Goal: Task Accomplishment & Management: Use online tool/utility

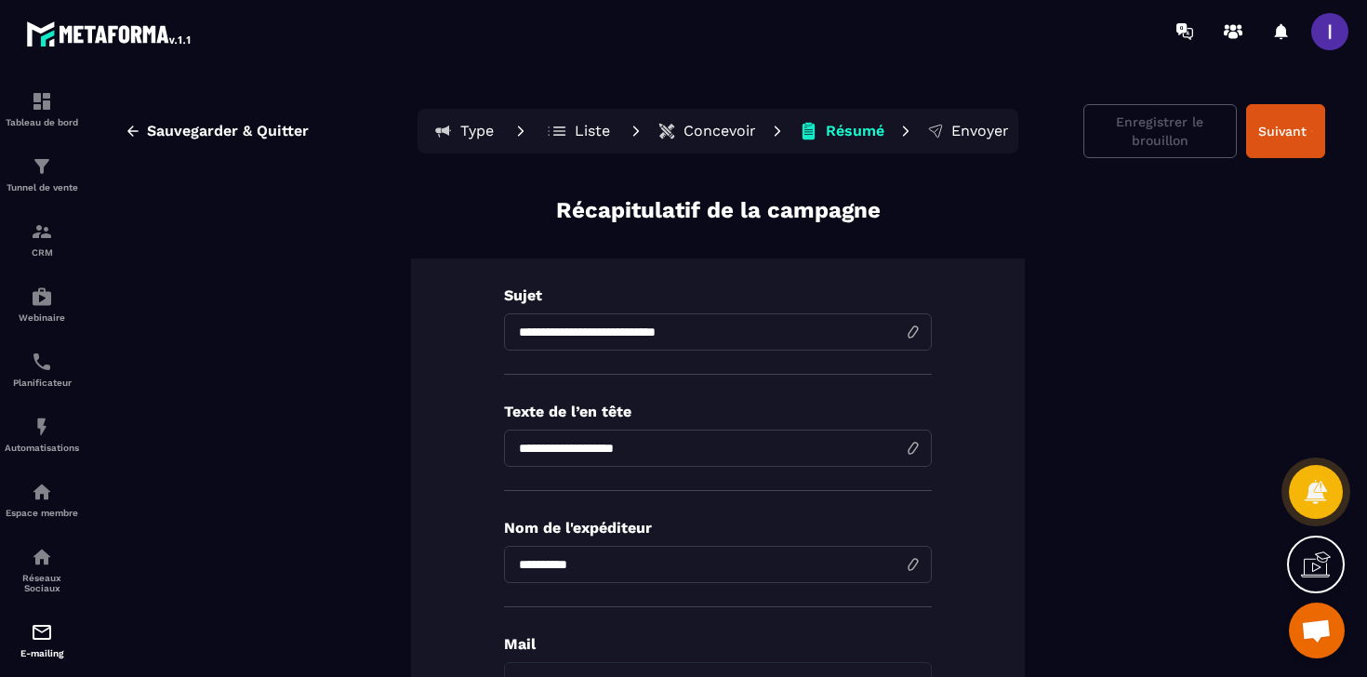
scroll to position [1455, 0]
click at [793, 143] on button "Liste" at bounding box center [841, 130] width 97 height 37
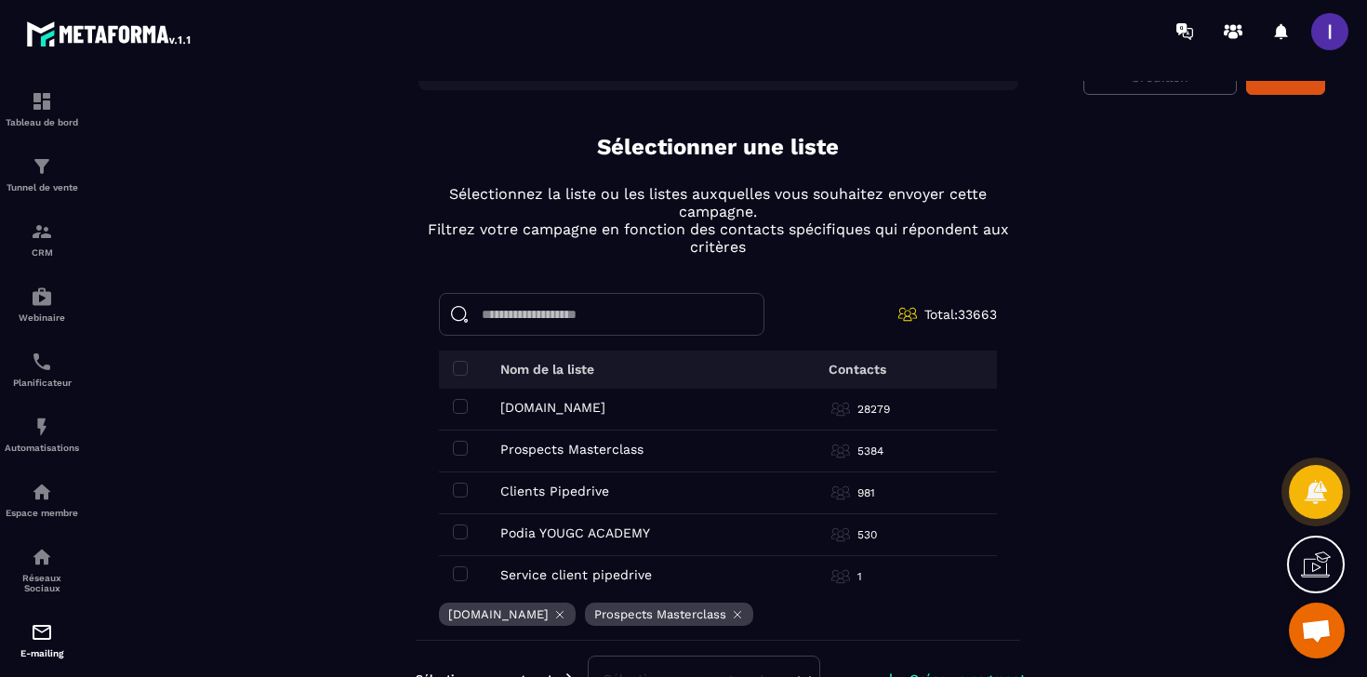
scroll to position [0, 0]
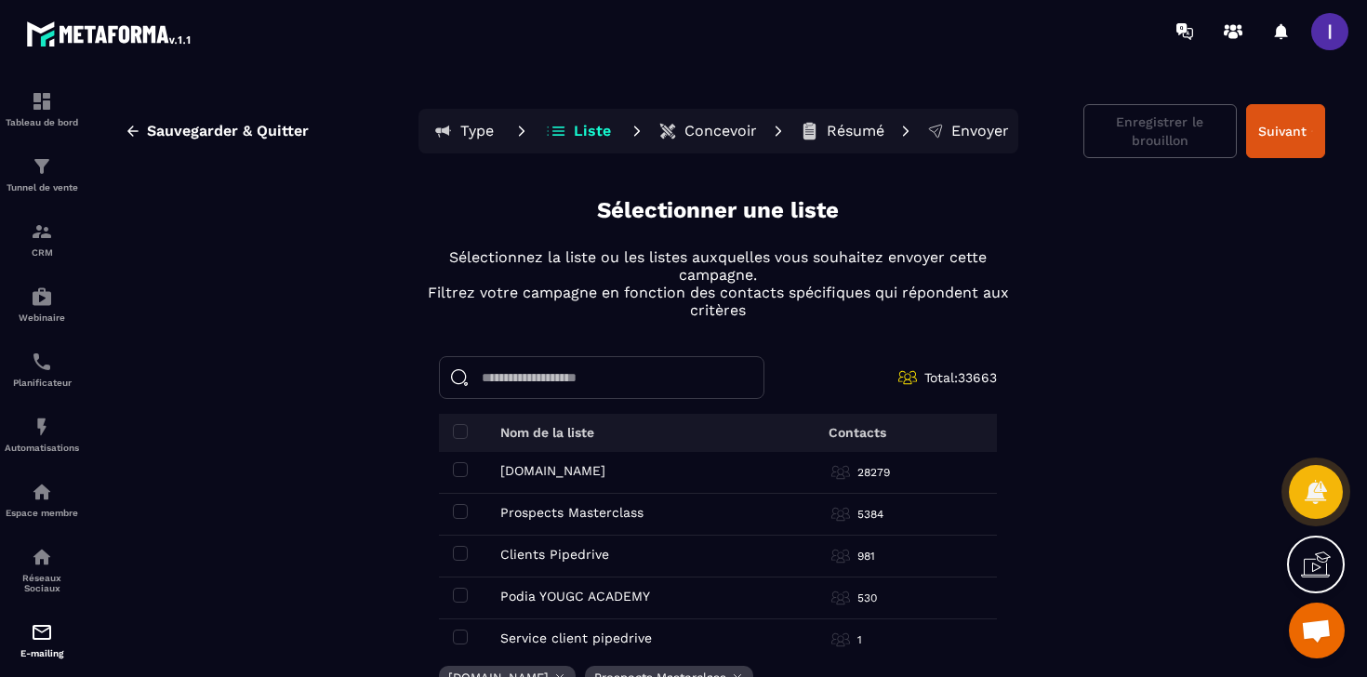
click at [853, 130] on p "Résumé" at bounding box center [856, 131] width 58 height 19
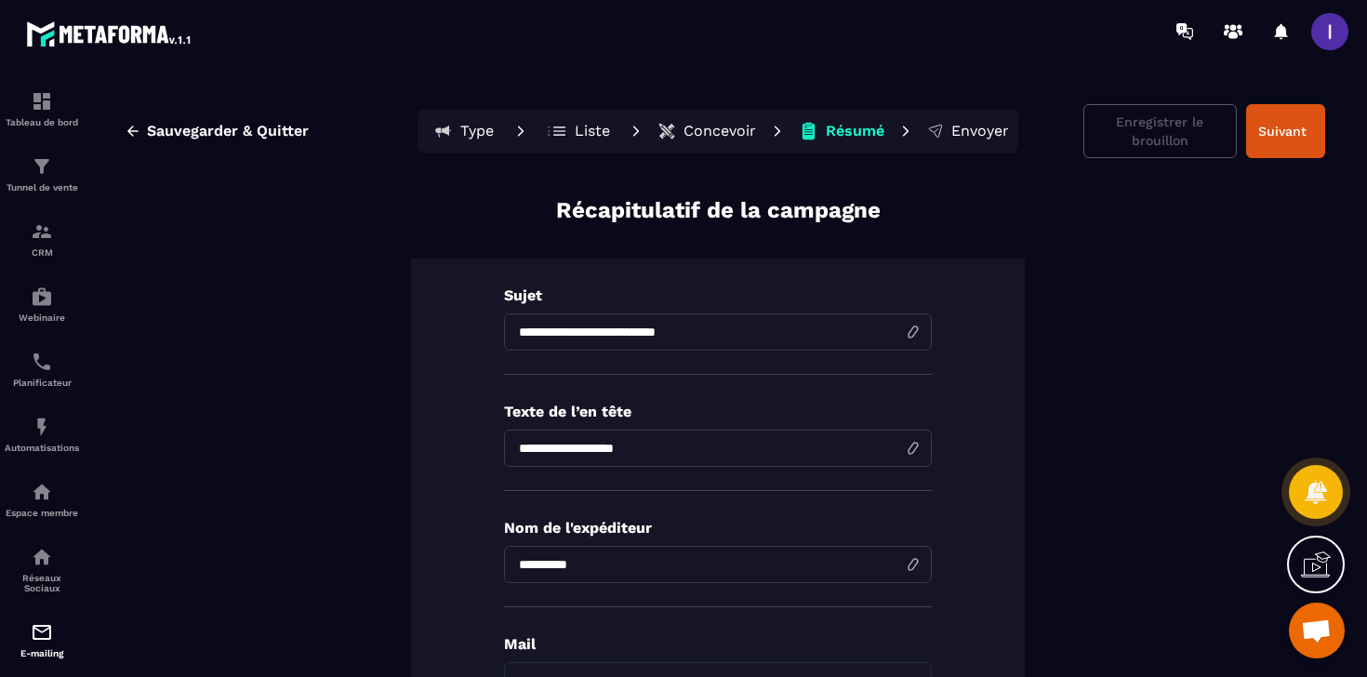
drag, startPoint x: 964, startPoint y: 135, endPoint x: 915, endPoint y: 218, distance: 97.1
click at [915, 218] on div "**********" at bounding box center [717, 387] width 1261 height 612
click at [588, 134] on p "Liste" at bounding box center [592, 131] width 35 height 19
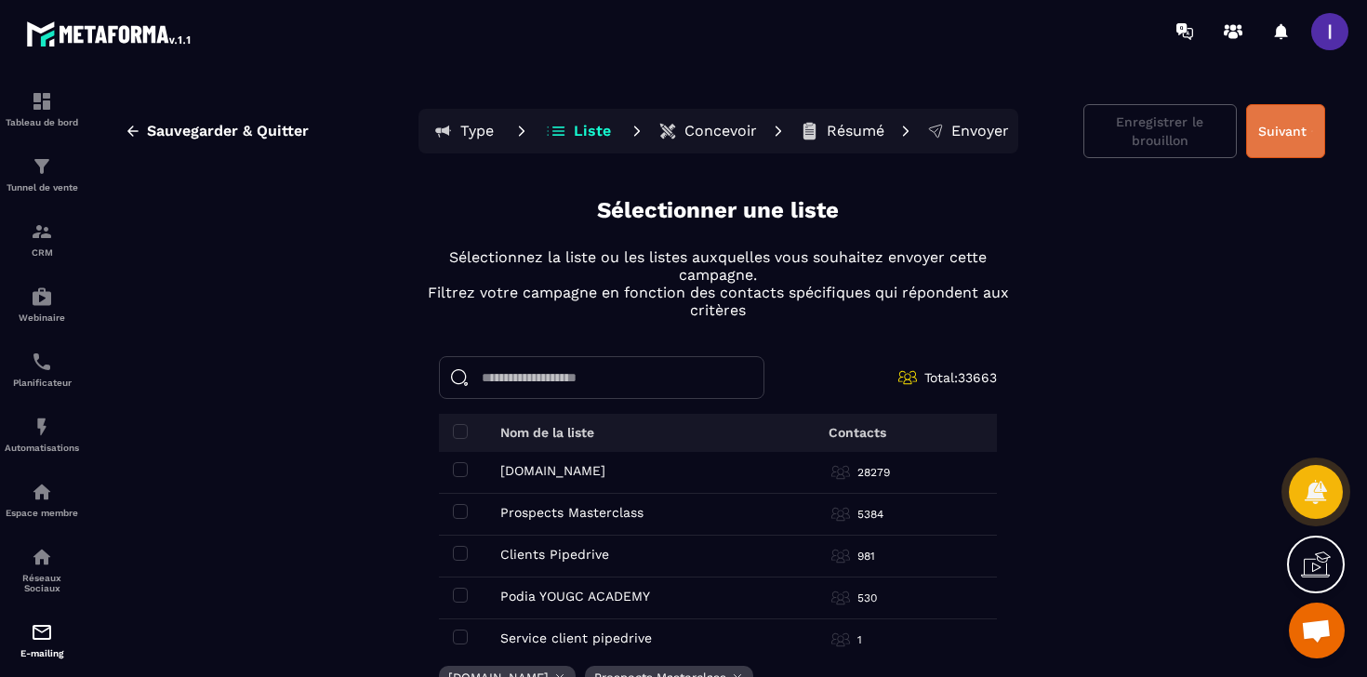
click at [1262, 130] on button "Suivant" at bounding box center [1285, 131] width 79 height 54
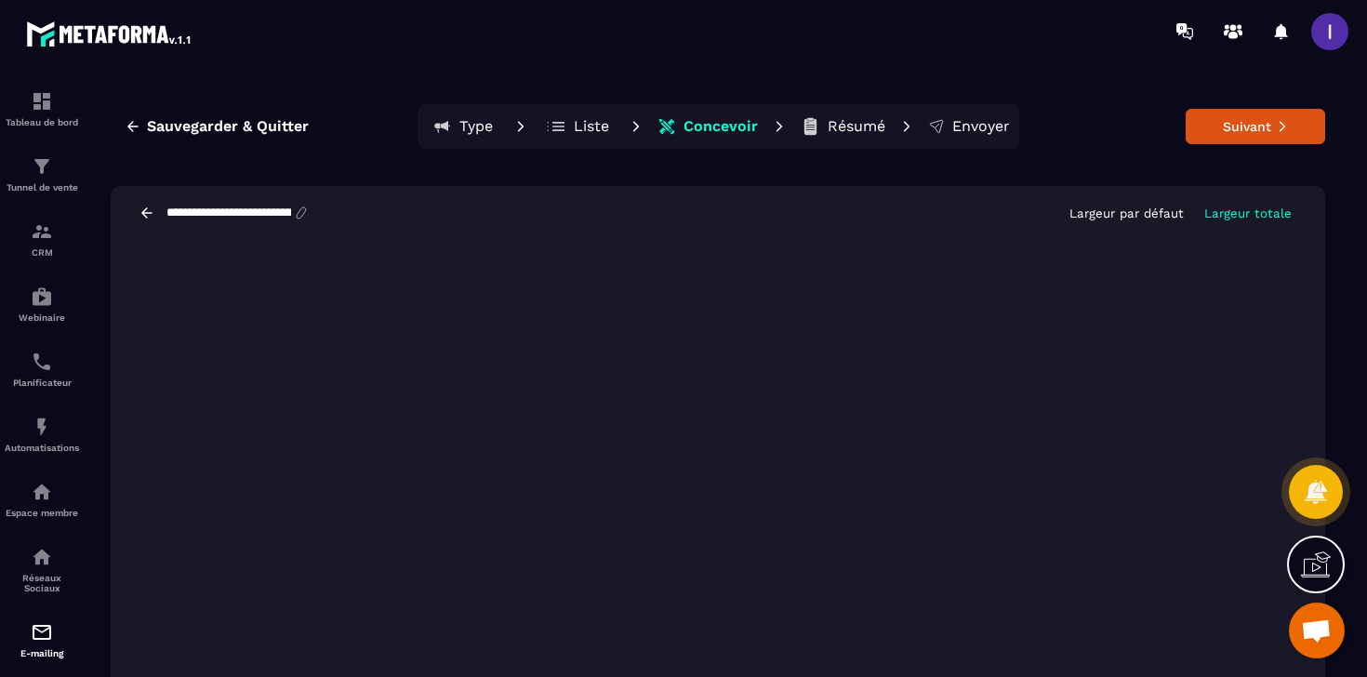
scroll to position [35, 0]
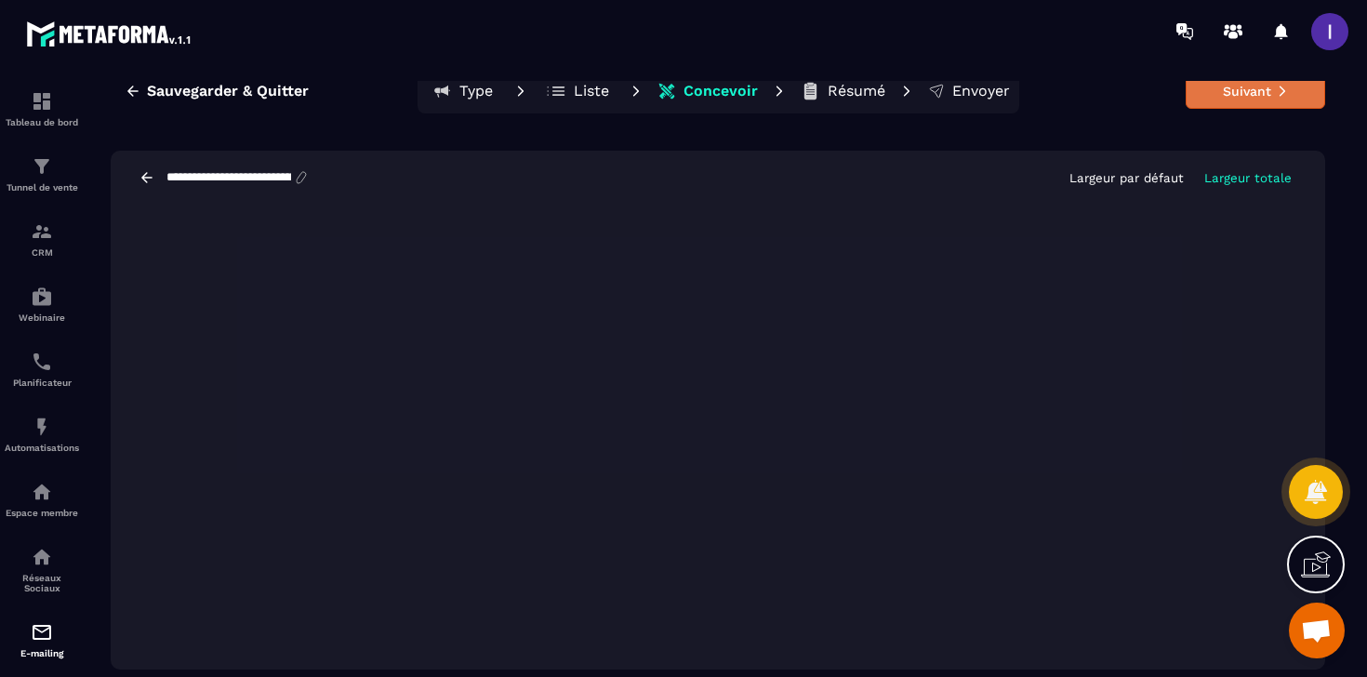
click at [1249, 95] on button "Suivant" at bounding box center [1254, 90] width 139 height 35
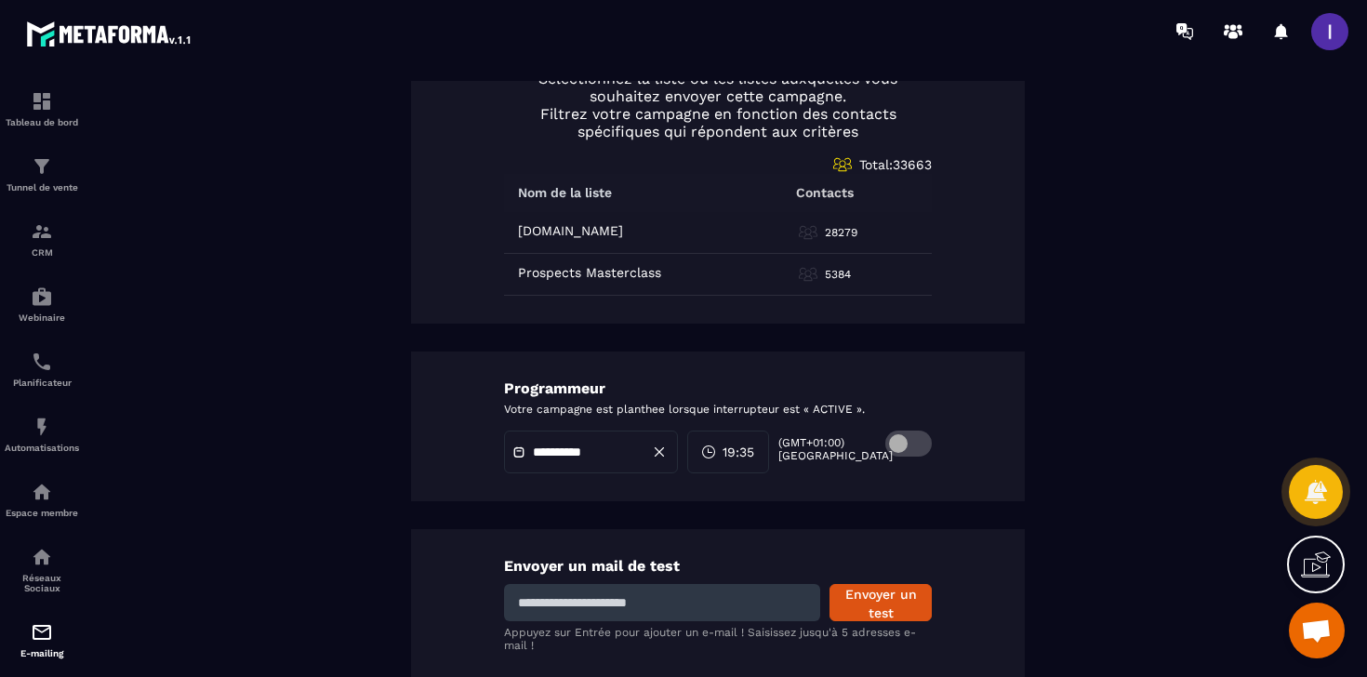
scroll to position [937, 0]
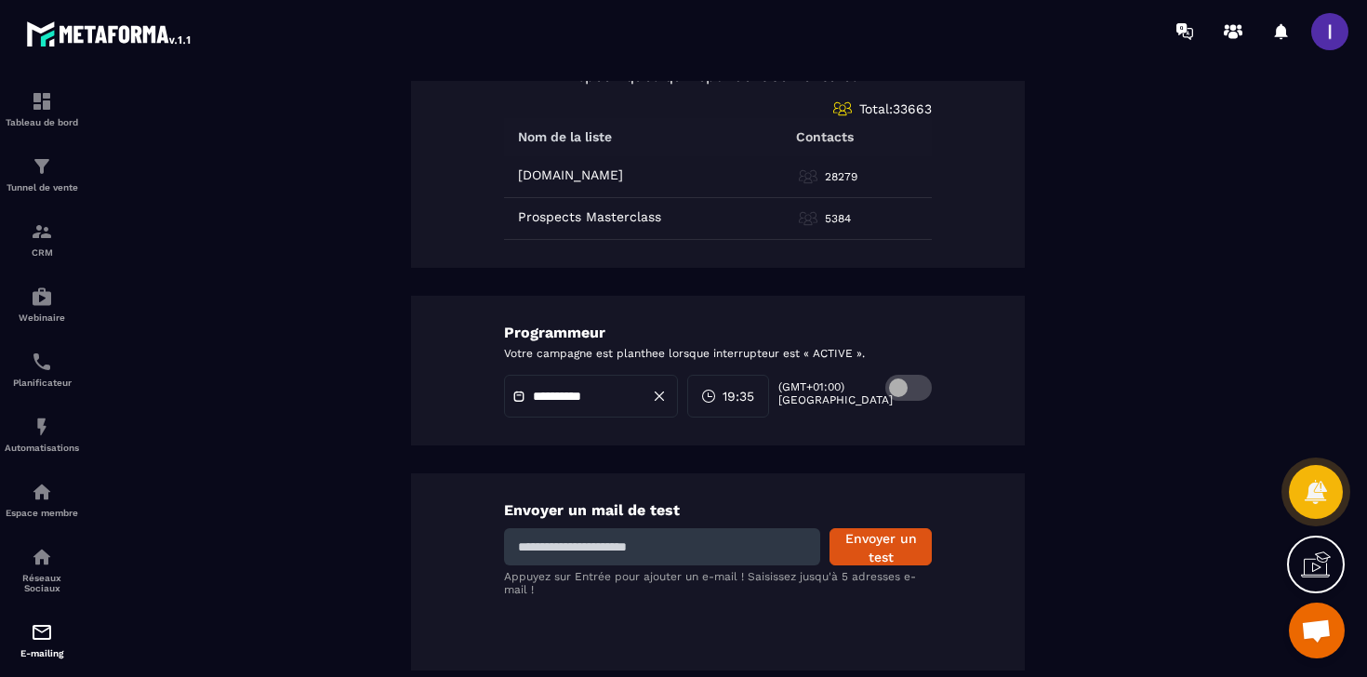
click at [907, 396] on span at bounding box center [908, 388] width 46 height 26
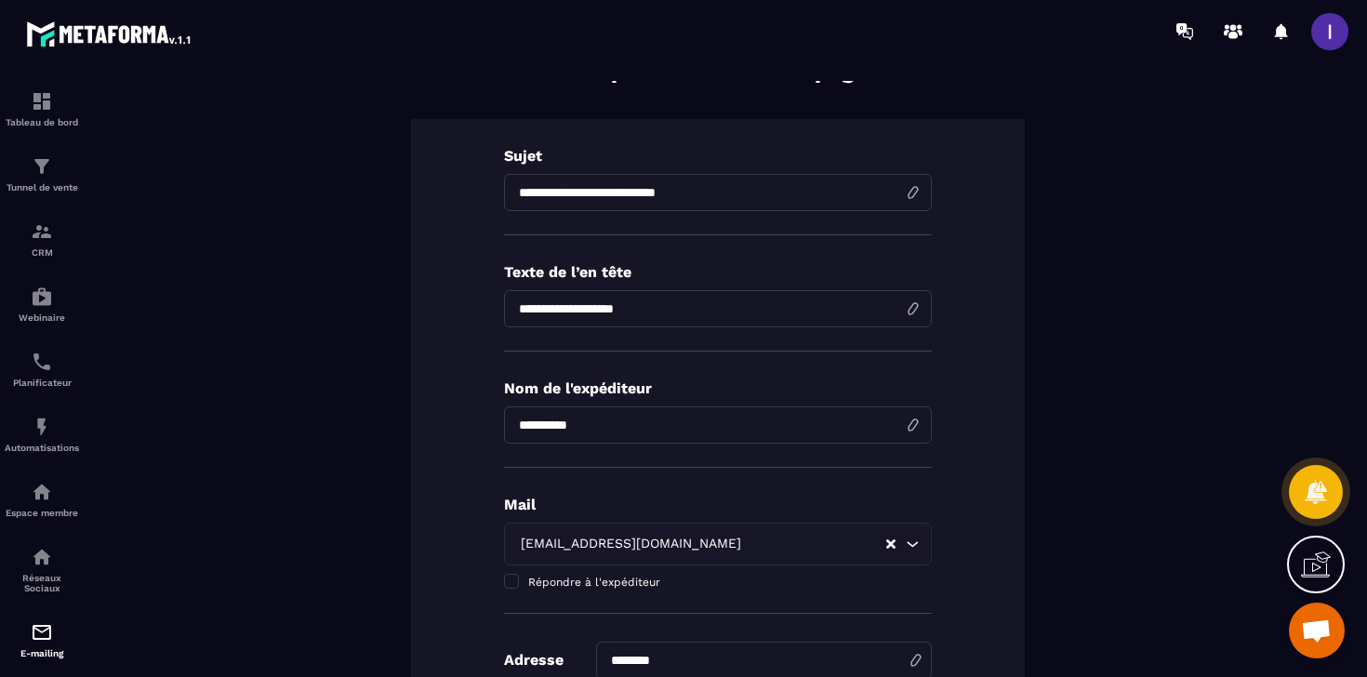
scroll to position [0, 0]
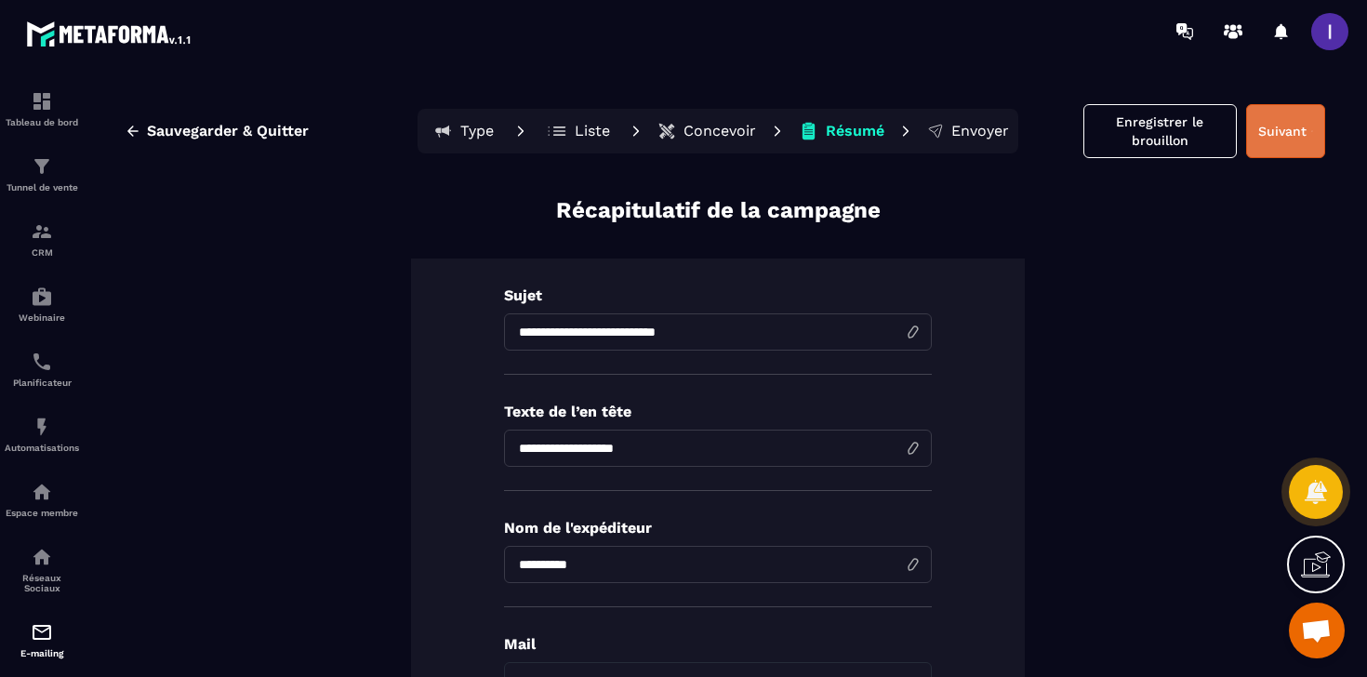
click at [1273, 122] on button "Suivant" at bounding box center [1285, 131] width 79 height 54
click at [986, 133] on p "Envoyer" at bounding box center [980, 131] width 58 height 19
click at [972, 128] on p "Envoyer" at bounding box center [980, 131] width 58 height 19
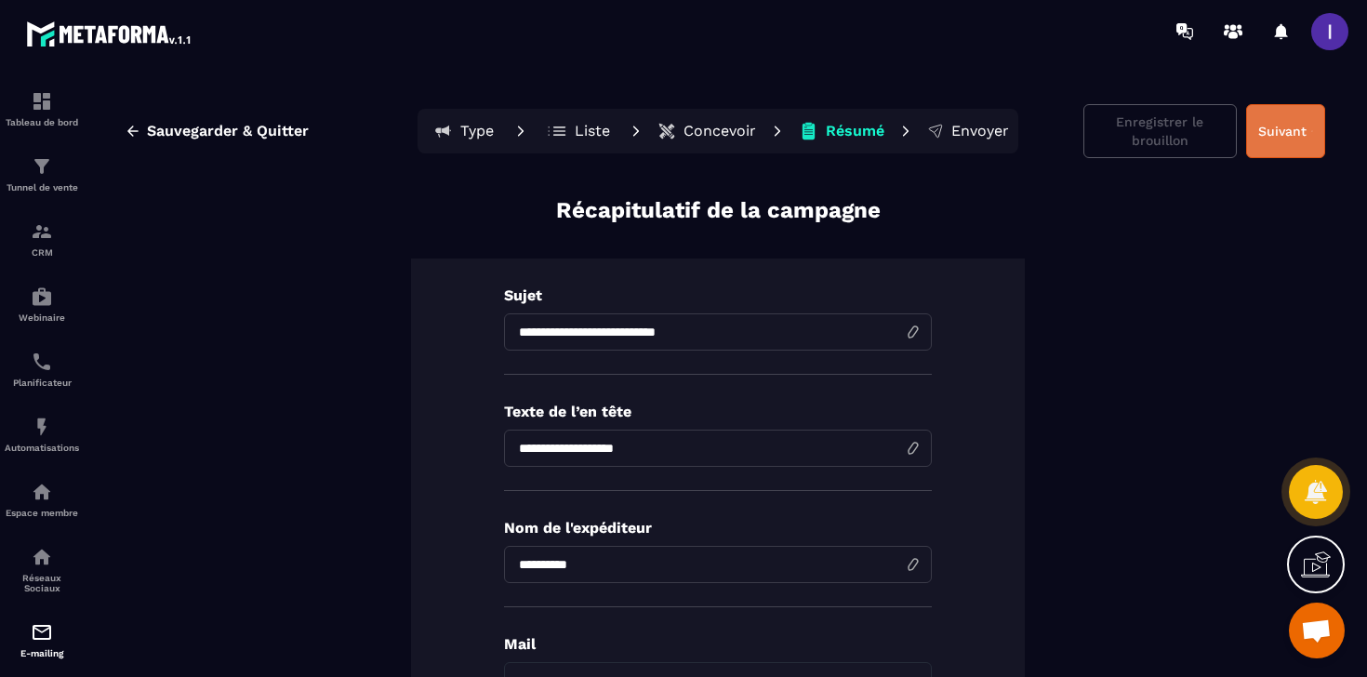
click at [1293, 119] on button "Suivant" at bounding box center [1285, 131] width 79 height 54
click at [1262, 131] on button "Suivant" at bounding box center [1285, 131] width 79 height 54
click at [1262, 132] on button "Suivant" at bounding box center [1285, 131] width 79 height 54
click at [956, 135] on p "Envoyer" at bounding box center [980, 131] width 58 height 19
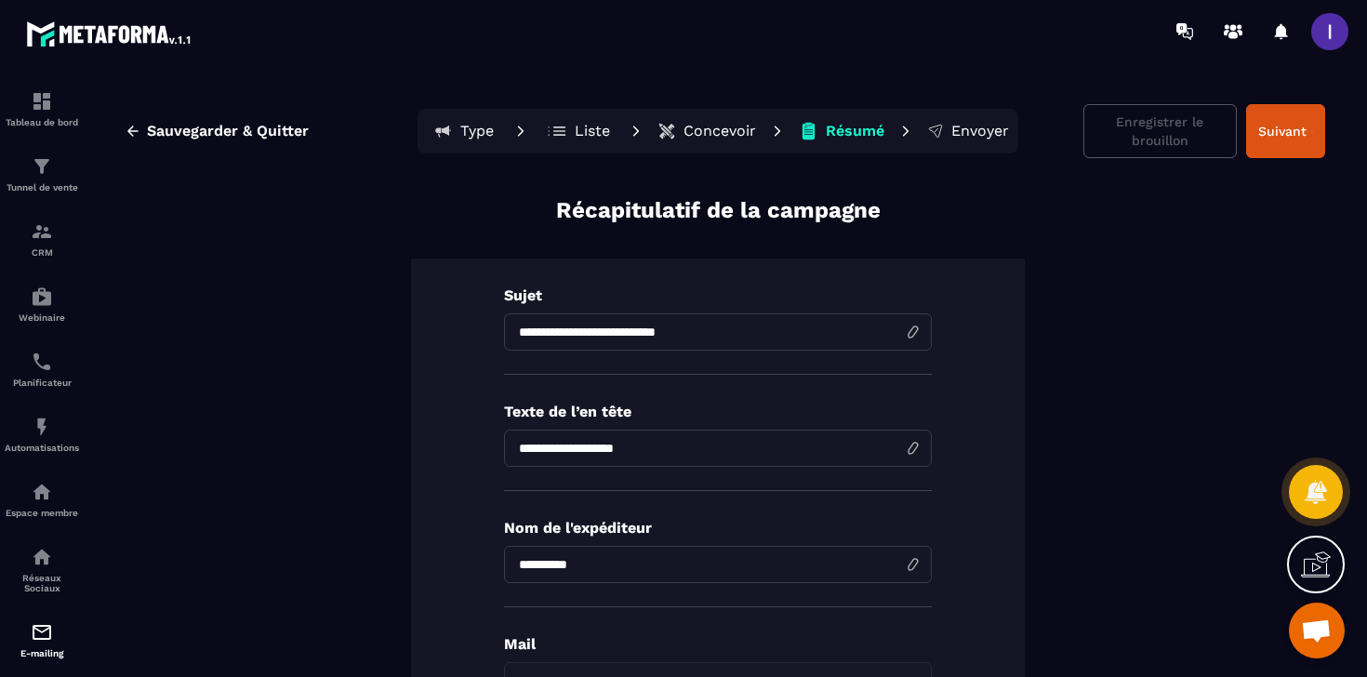
click at [956, 135] on p "Envoyer" at bounding box center [980, 131] width 58 height 19
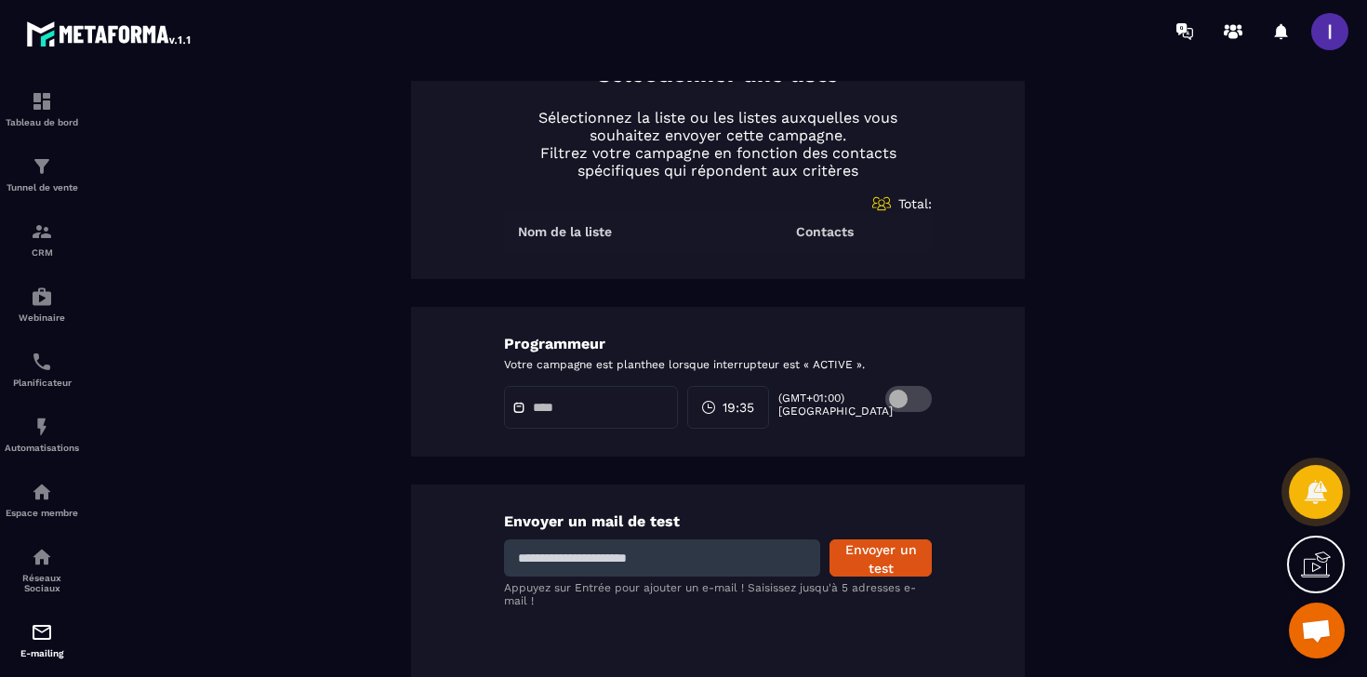
scroll to position [853, 0]
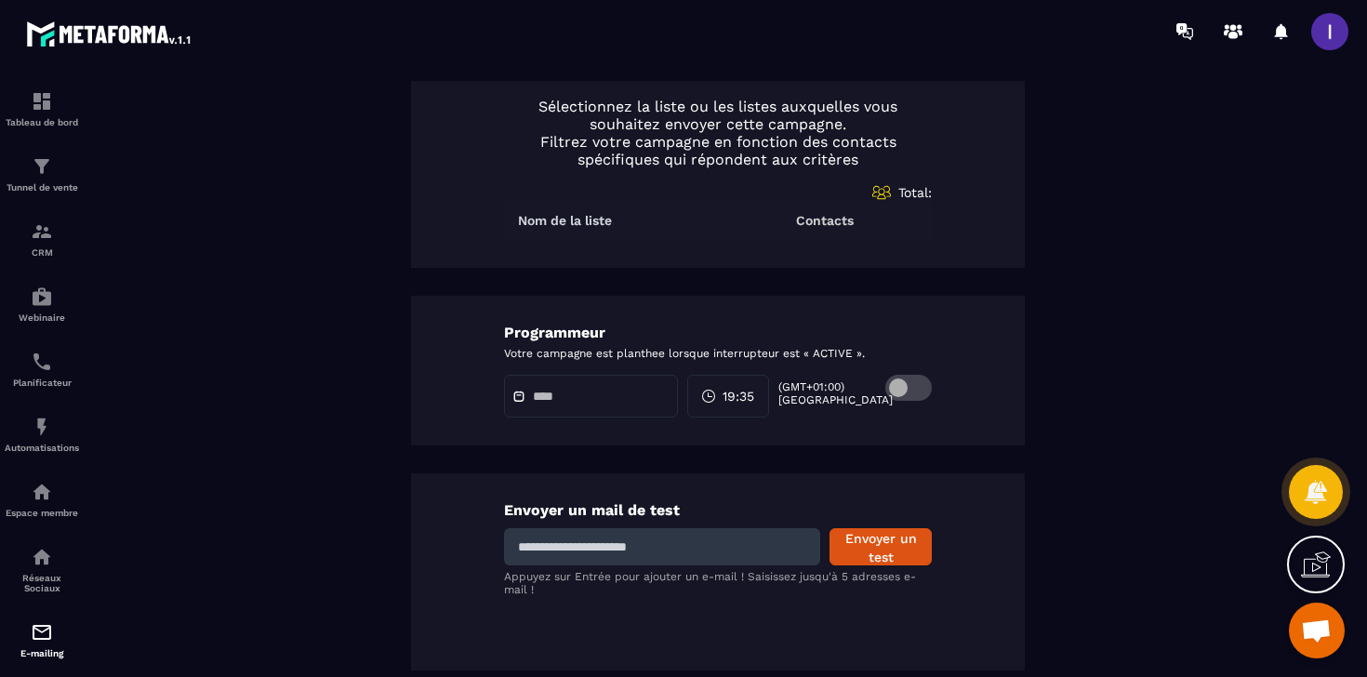
click at [717, 533] on input at bounding box center [662, 546] width 316 height 37
type input "**********"
click at [886, 545] on button "Envoyer un test" at bounding box center [880, 546] width 102 height 37
click at [900, 390] on span at bounding box center [908, 388] width 46 height 26
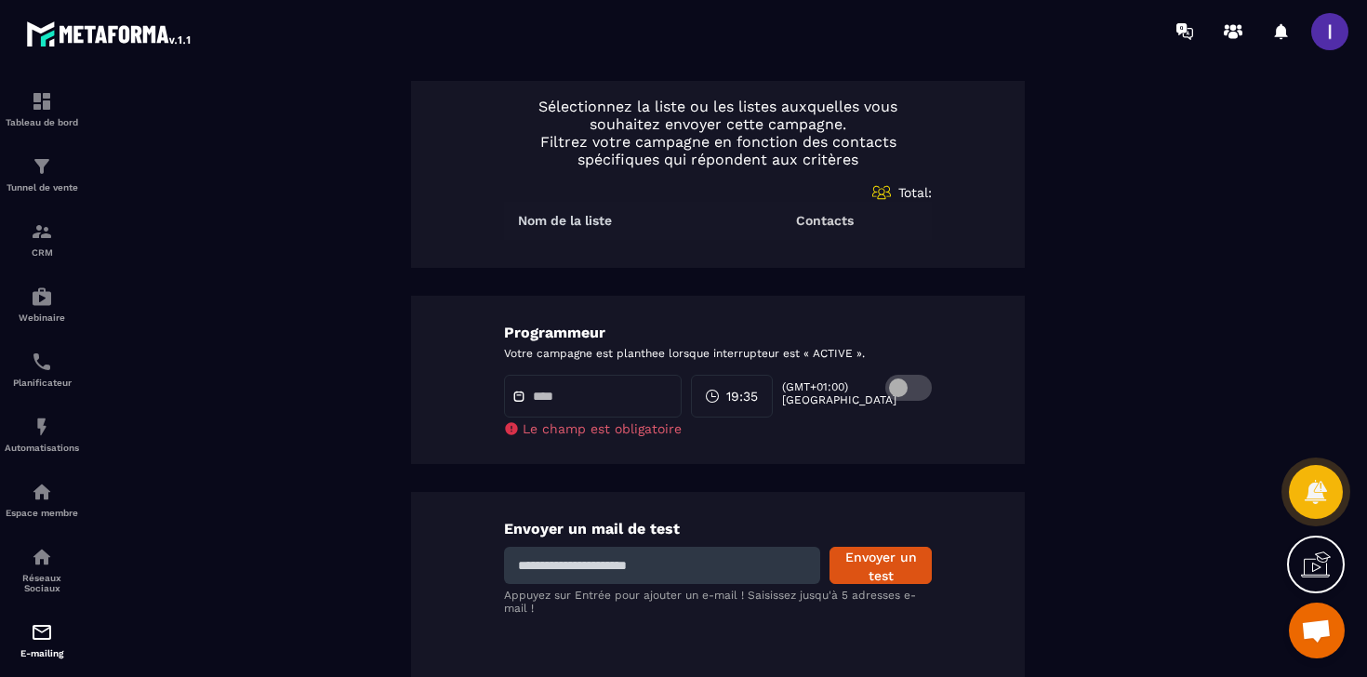
click at [922, 382] on span at bounding box center [908, 388] width 46 height 26
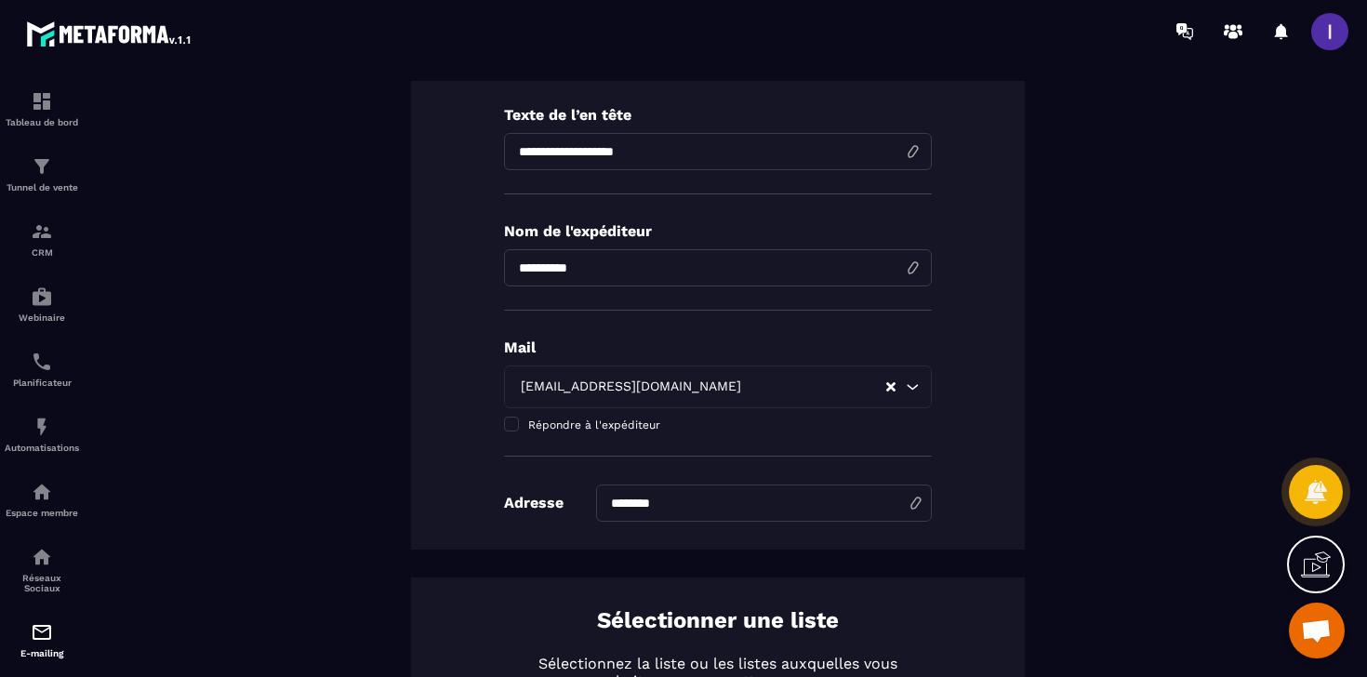
scroll to position [0, 0]
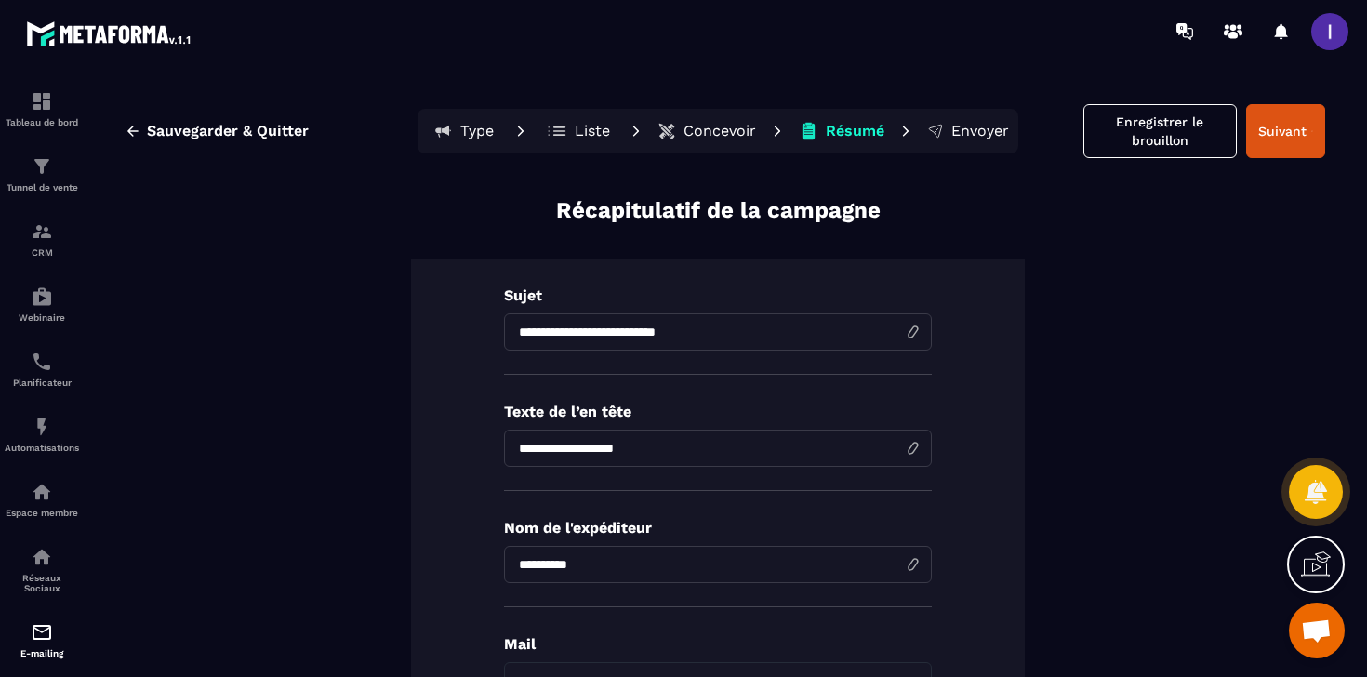
click at [536, 132] on button "Type" at bounding box center [578, 130] width 84 height 37
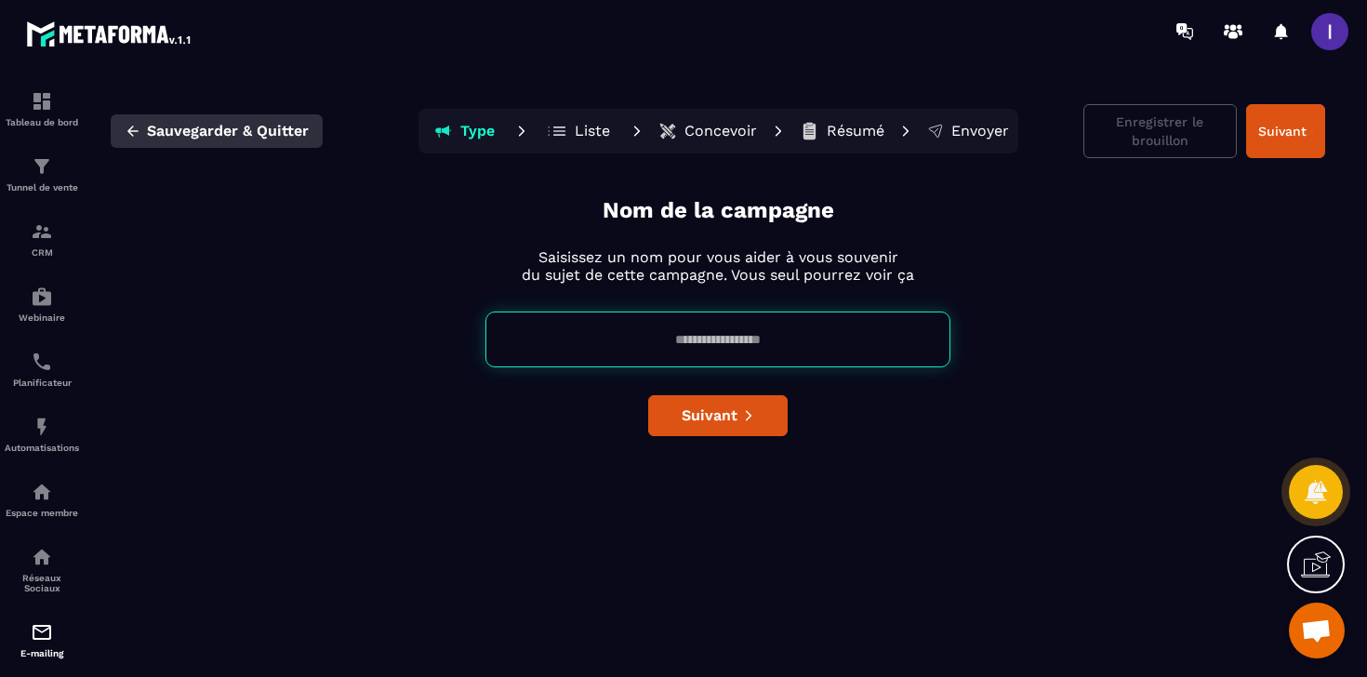
click at [152, 131] on span "Sauvegarder & Quitter" at bounding box center [228, 131] width 162 height 19
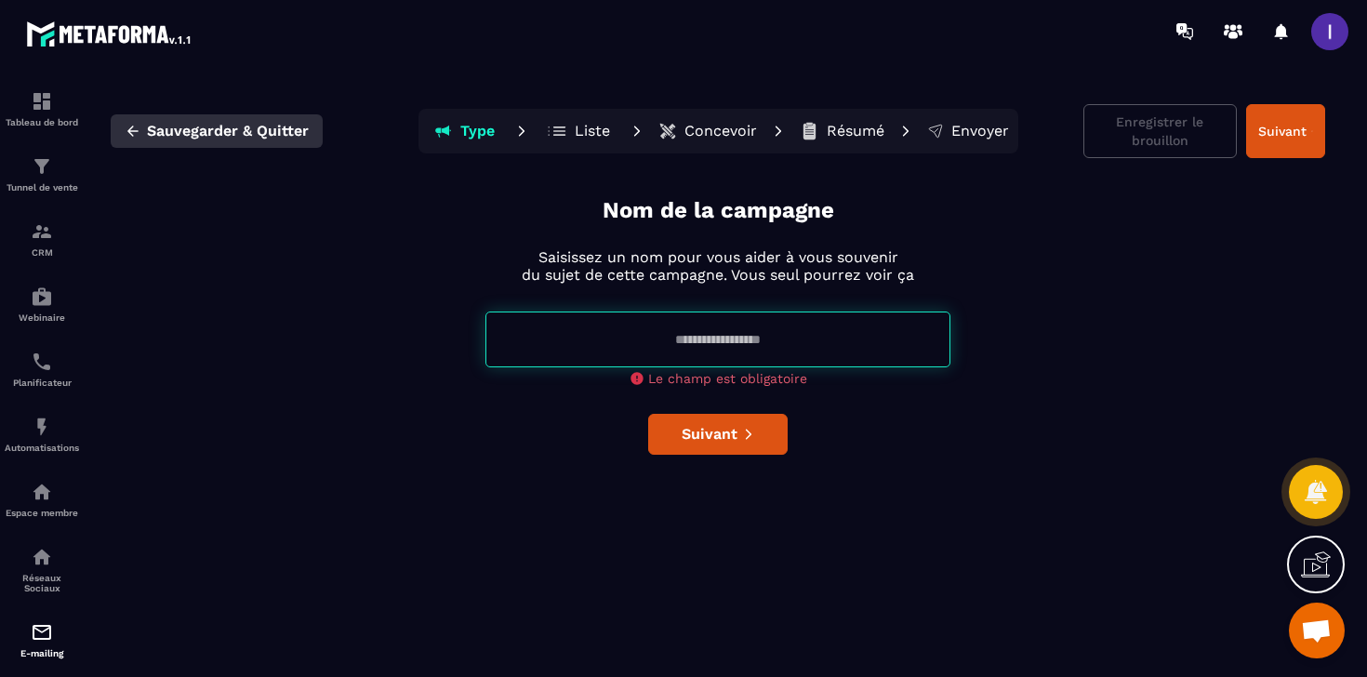
click at [158, 130] on span "Sauvegarder & Quitter" at bounding box center [228, 131] width 162 height 19
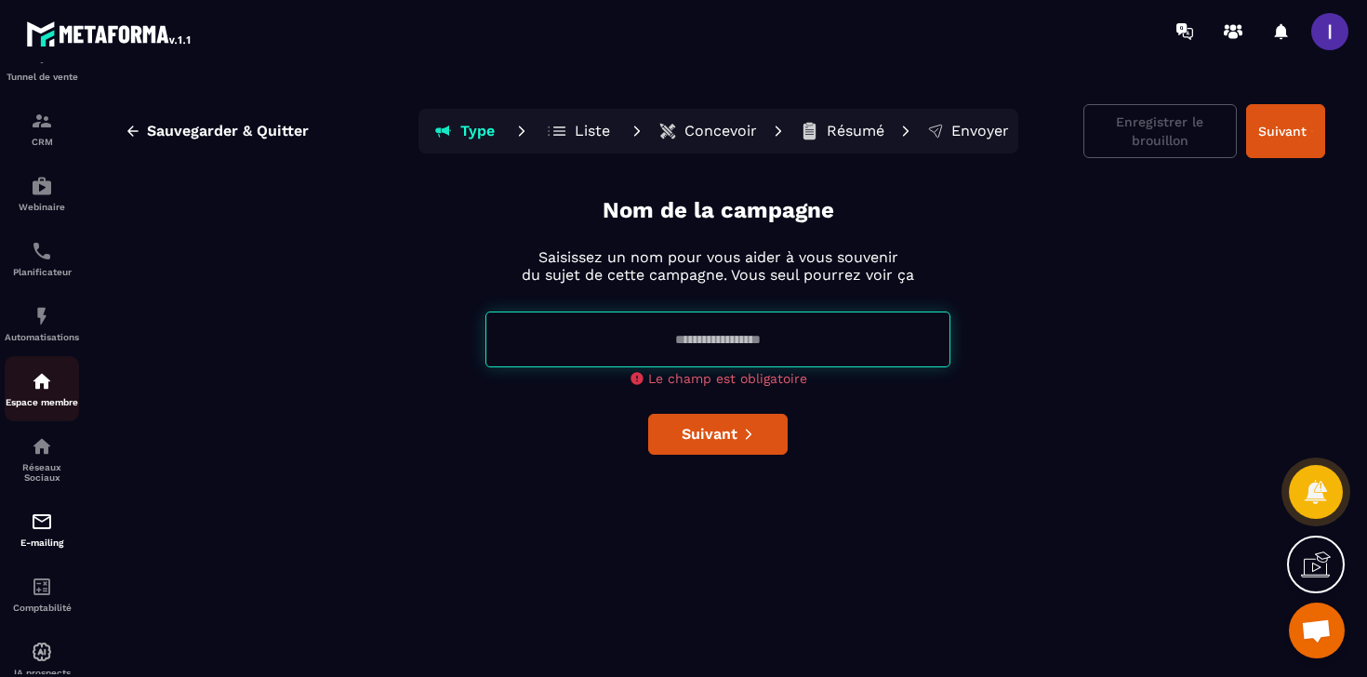
scroll to position [121, 0]
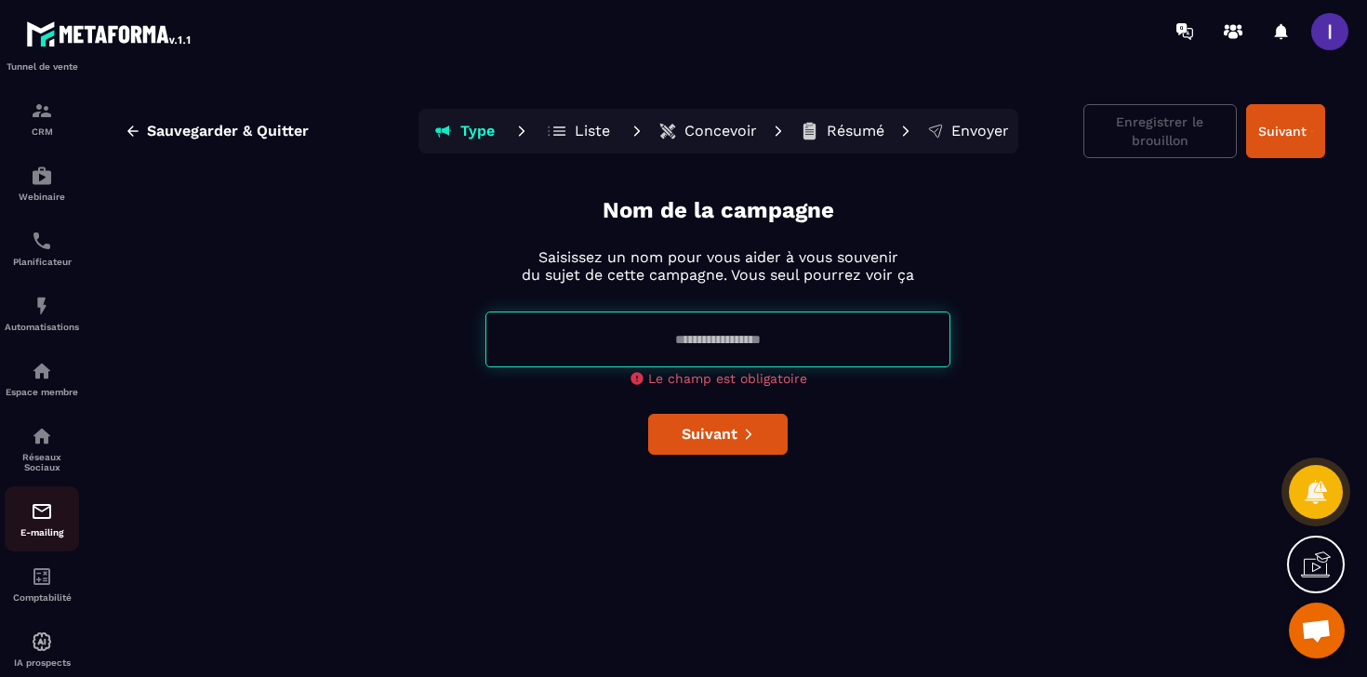
click at [35, 504] on link "E-mailing" at bounding box center [42, 518] width 74 height 65
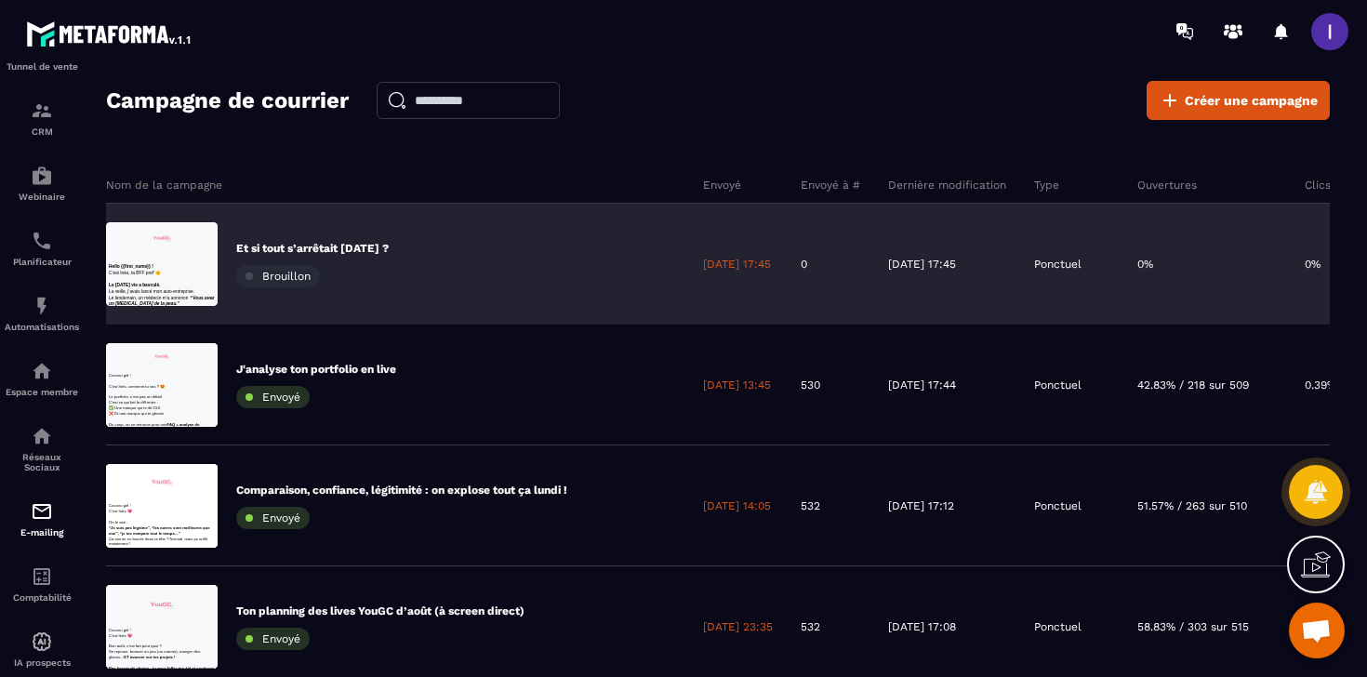
click at [354, 246] on p "Et si tout s’arrêtait [DATE] ?" at bounding box center [312, 248] width 152 height 15
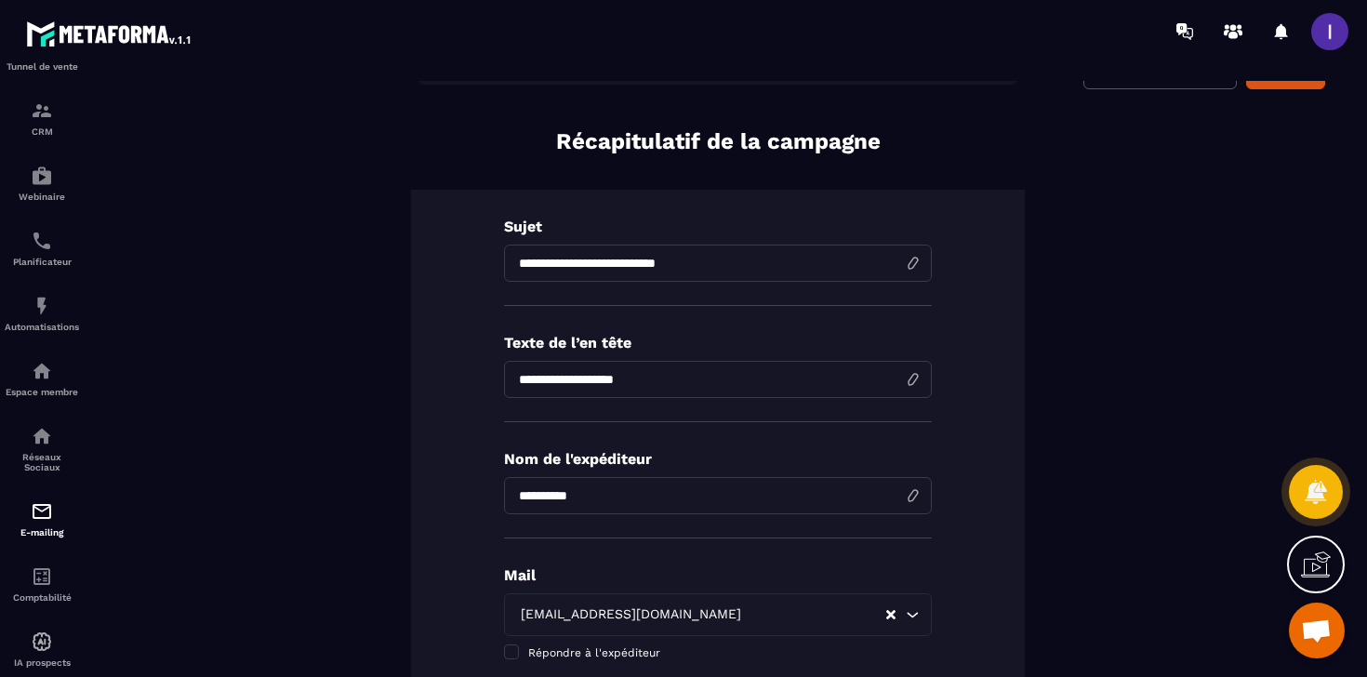
scroll to position [4, 0]
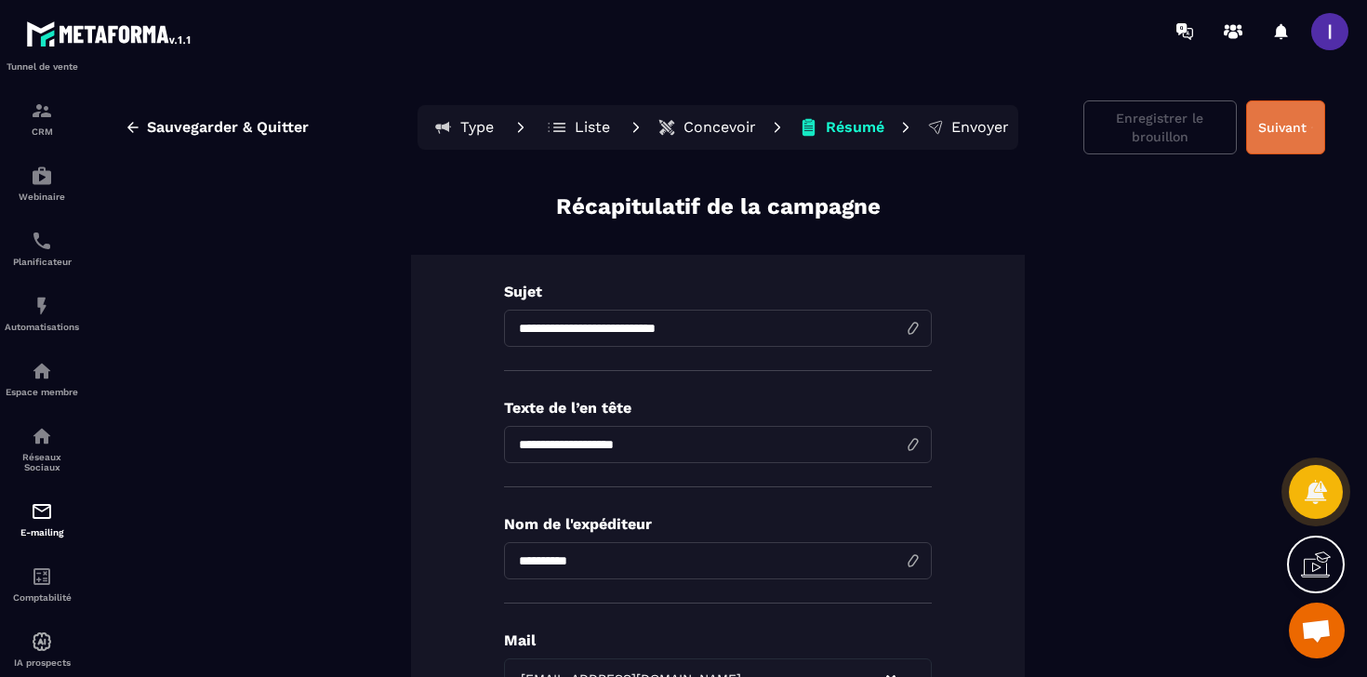
click at [1297, 132] on button "Suivant" at bounding box center [1285, 127] width 79 height 54
click at [1297, 132] on div "Enregistrer le brouillon" at bounding box center [1204, 127] width 242 height 54
click at [980, 138] on button "Envoyer" at bounding box center [967, 127] width 93 height 37
click at [969, 116] on button "Envoyer" at bounding box center [967, 127] width 93 height 37
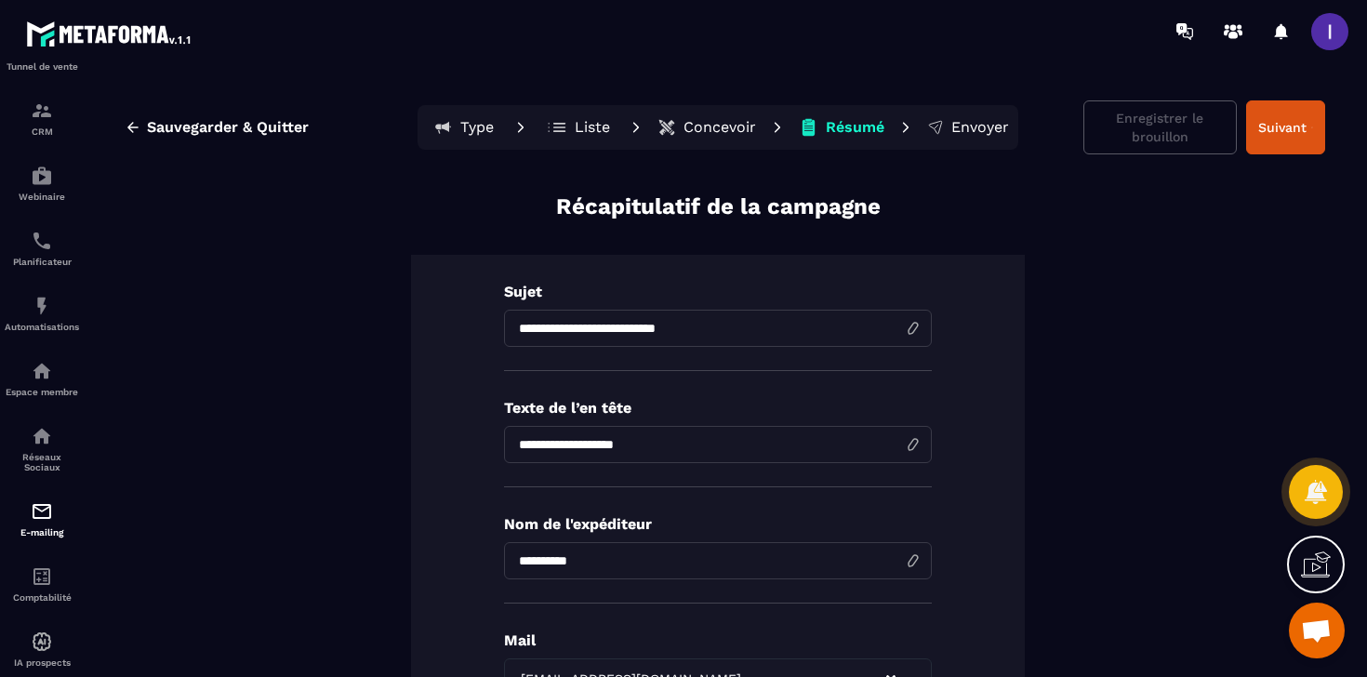
click at [969, 116] on button "Envoyer" at bounding box center [967, 127] width 93 height 37
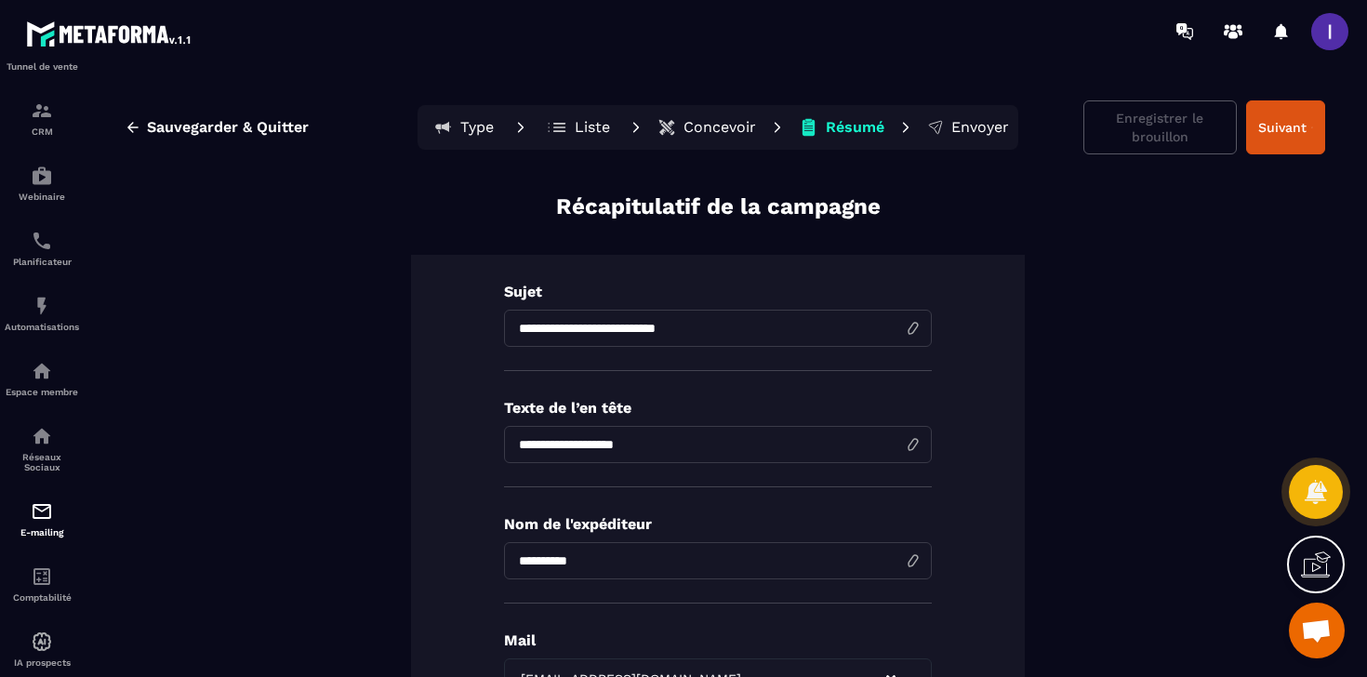
click at [969, 116] on button "Envoyer" at bounding box center [967, 127] width 93 height 37
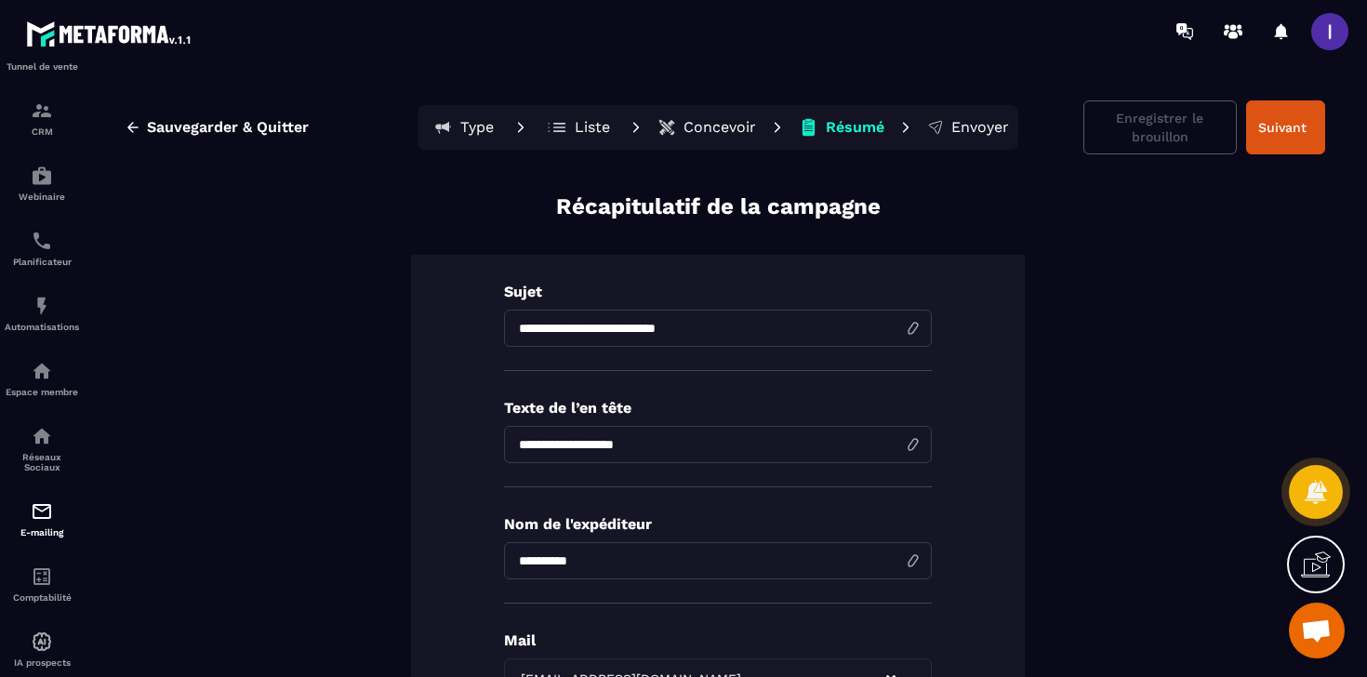
click at [969, 116] on button "Envoyer" at bounding box center [967, 127] width 93 height 37
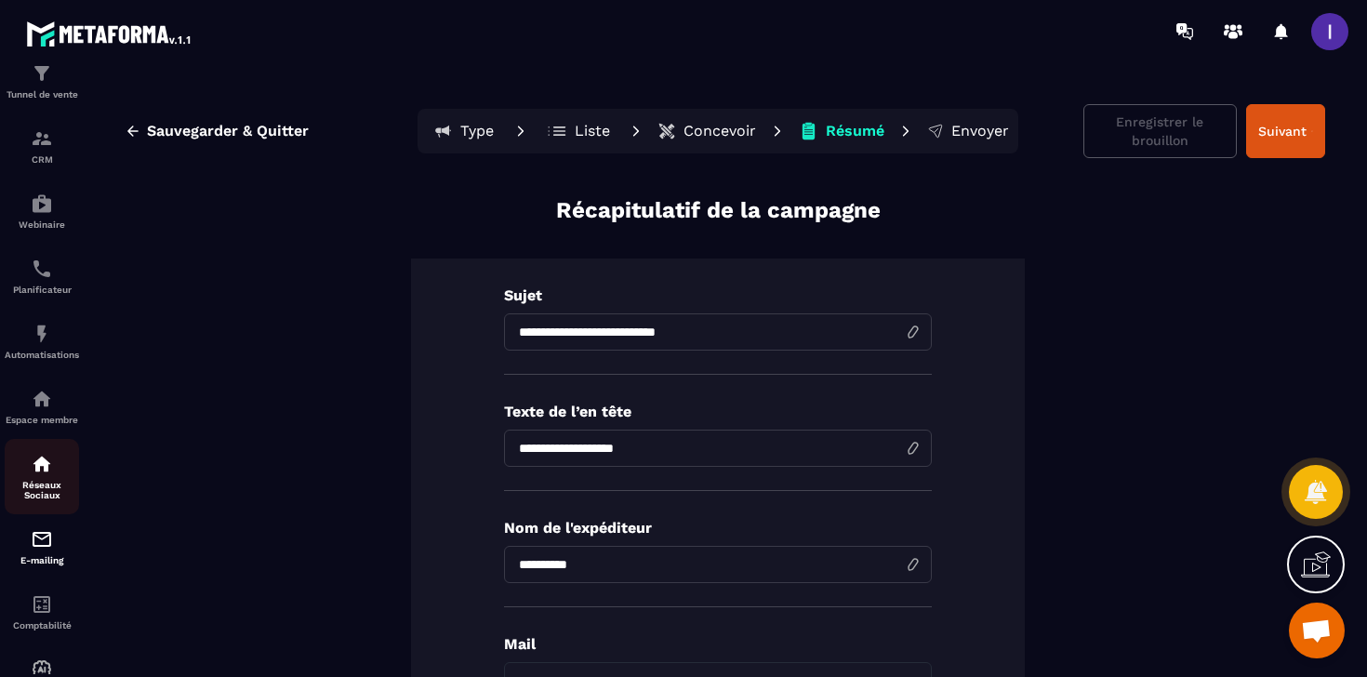
scroll to position [167, 0]
click at [33, 486] on div "E-mailing" at bounding box center [42, 483] width 74 height 37
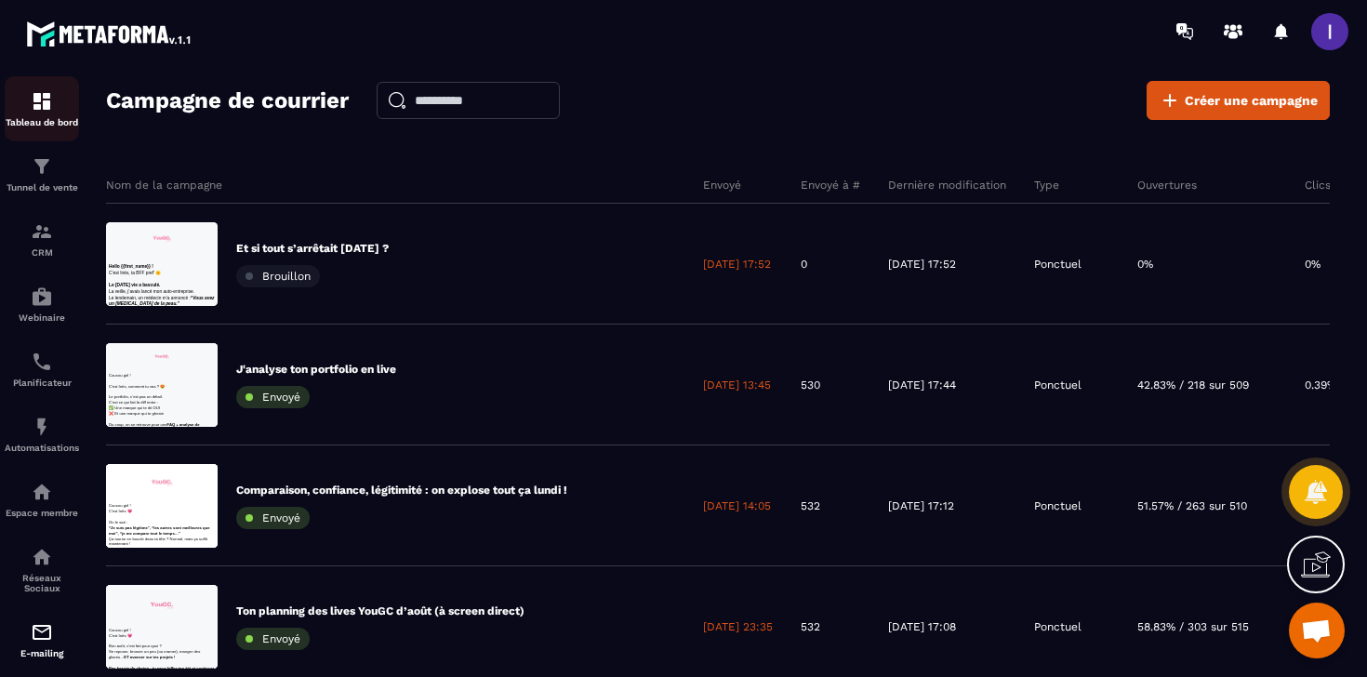
click at [46, 99] on img at bounding box center [42, 101] width 22 height 22
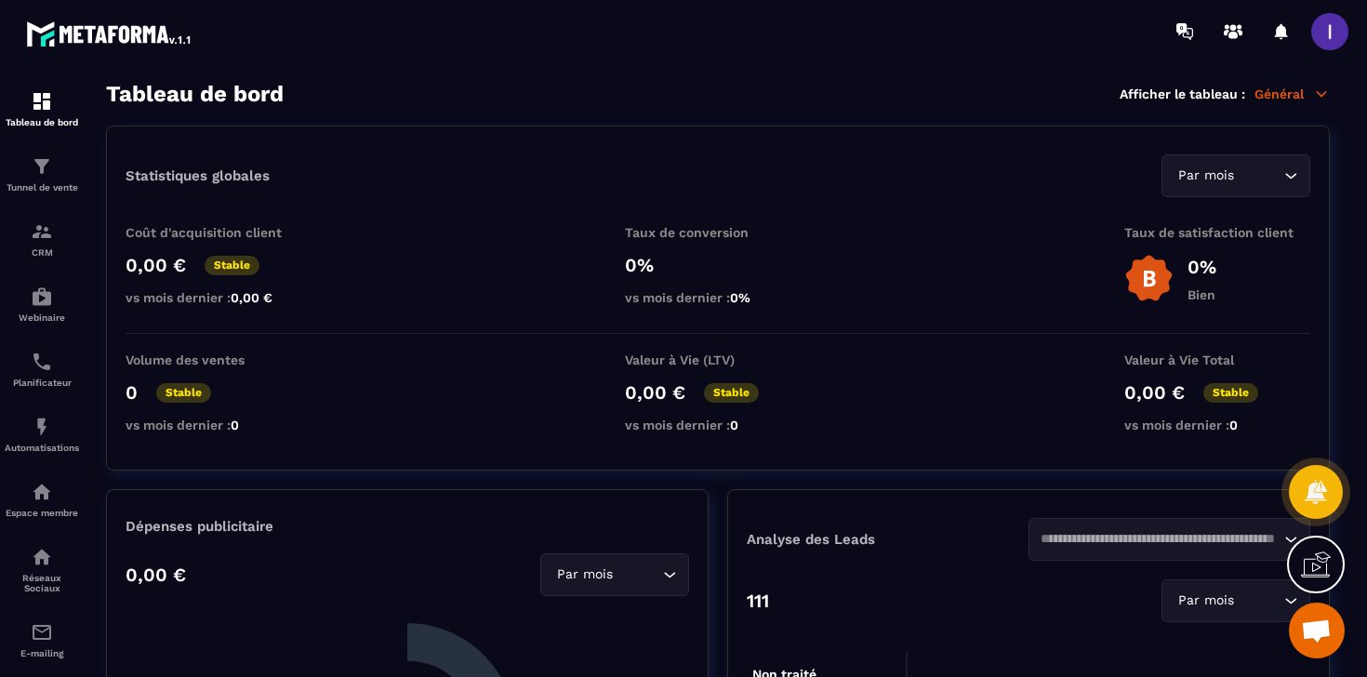
click at [1320, 30] on span at bounding box center [1329, 31] width 37 height 37
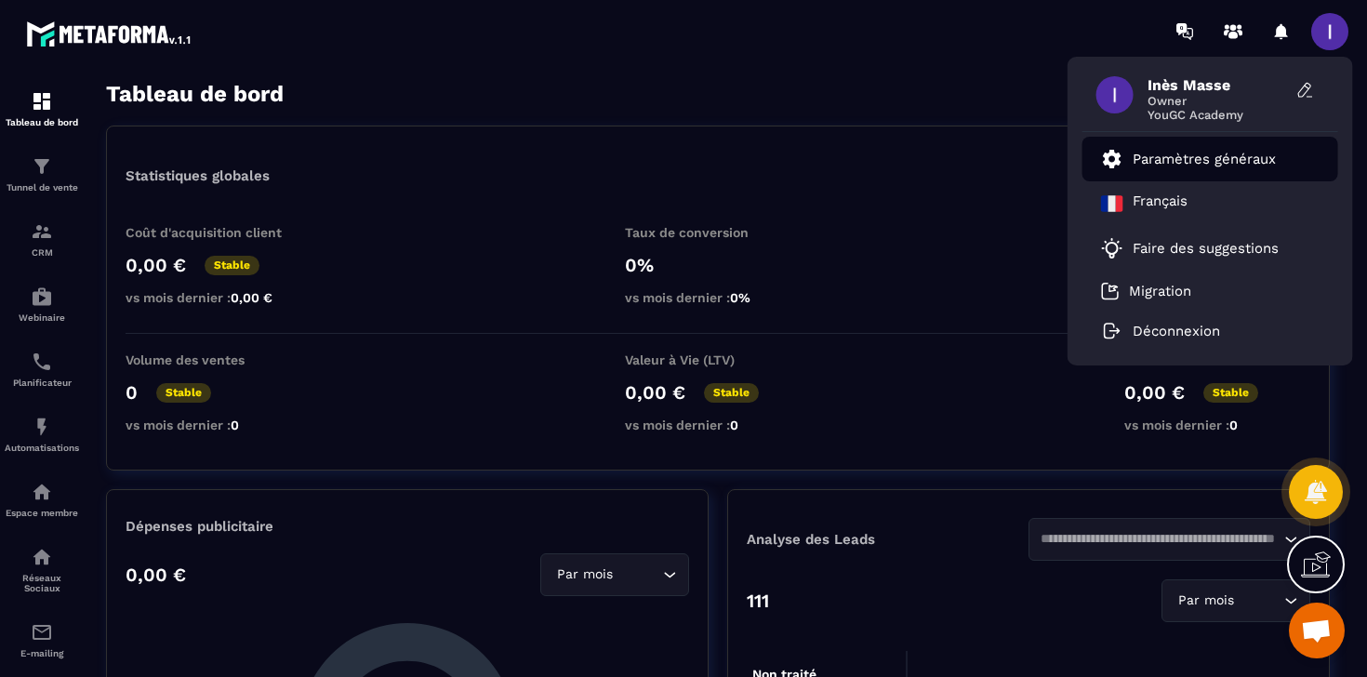
click at [1204, 159] on p "Paramètres généraux" at bounding box center [1203, 159] width 143 height 17
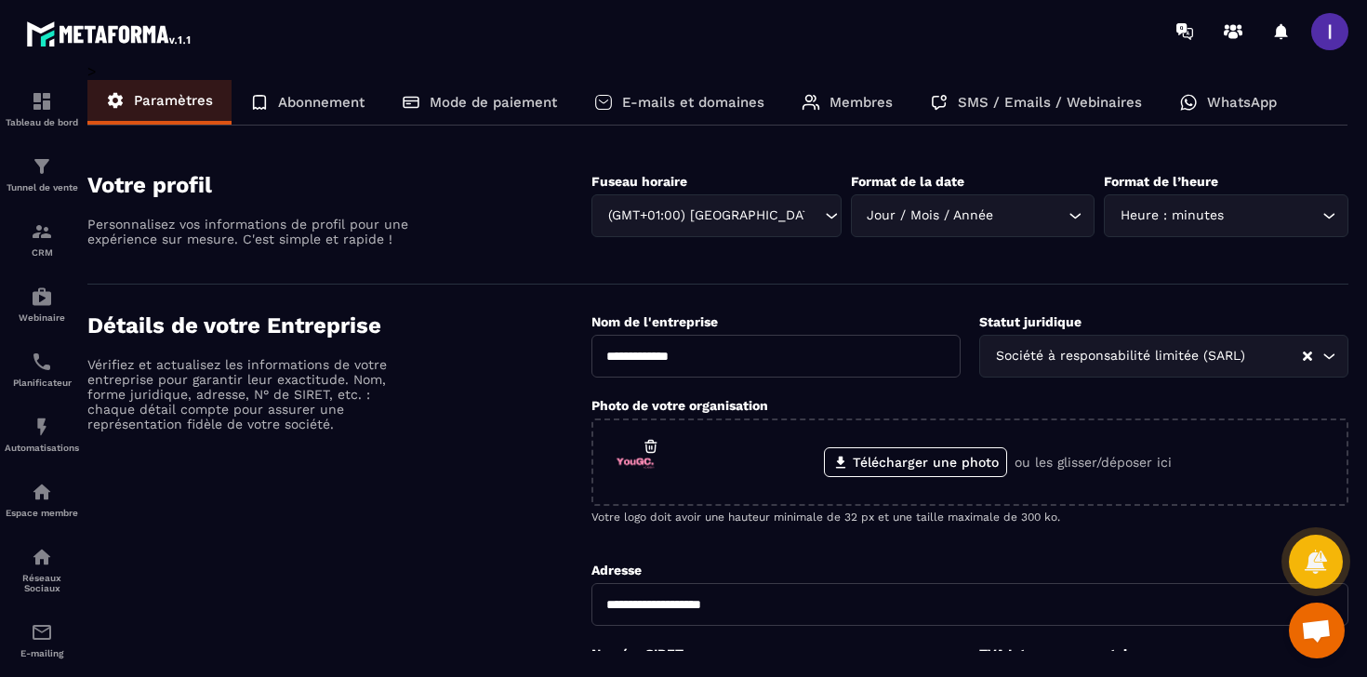
click at [436, 100] on p "Mode de paiement" at bounding box center [493, 102] width 127 height 17
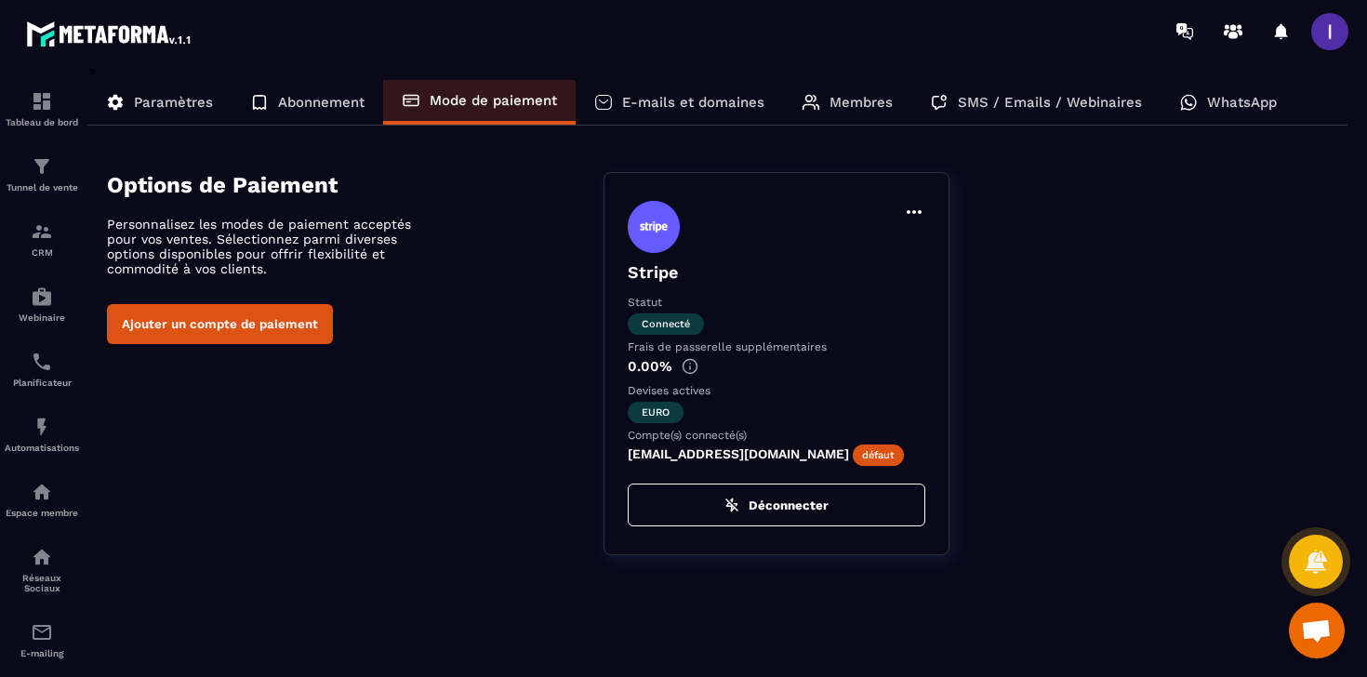
click at [667, 93] on div "E-mails et domaines" at bounding box center [679, 102] width 207 height 45
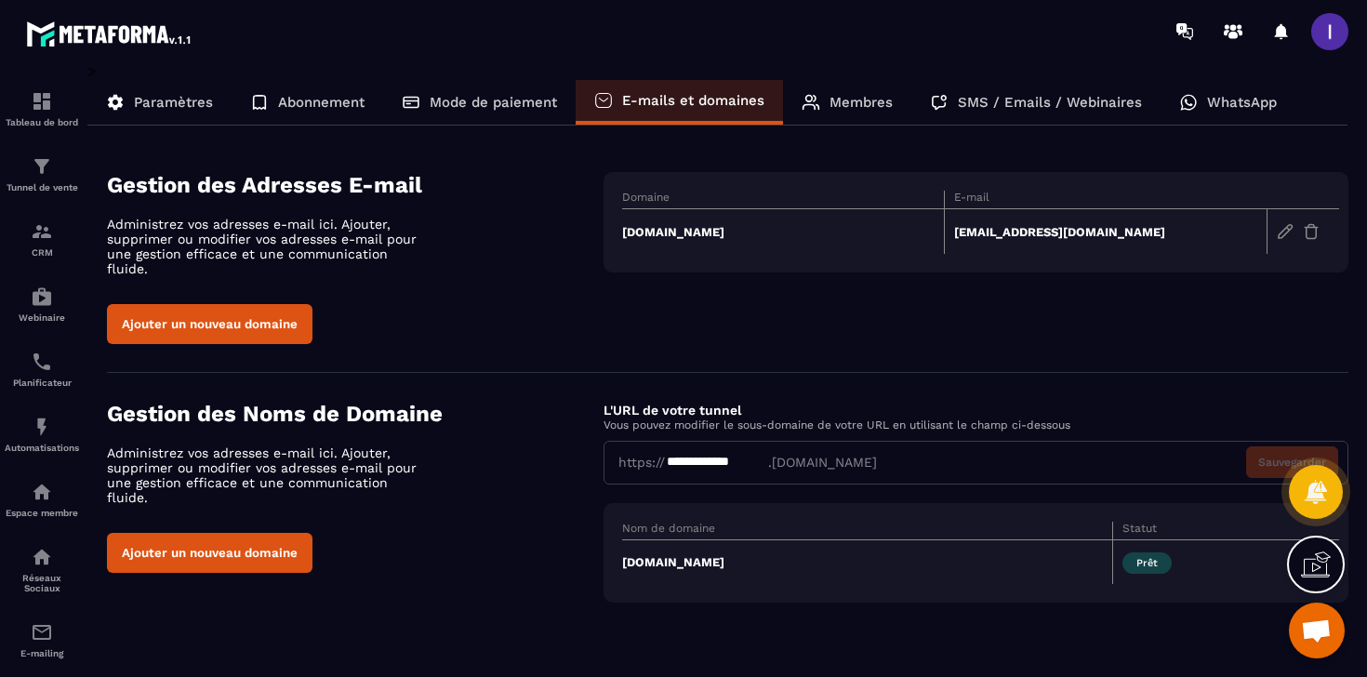
click at [858, 112] on div "Membres" at bounding box center [847, 102] width 128 height 45
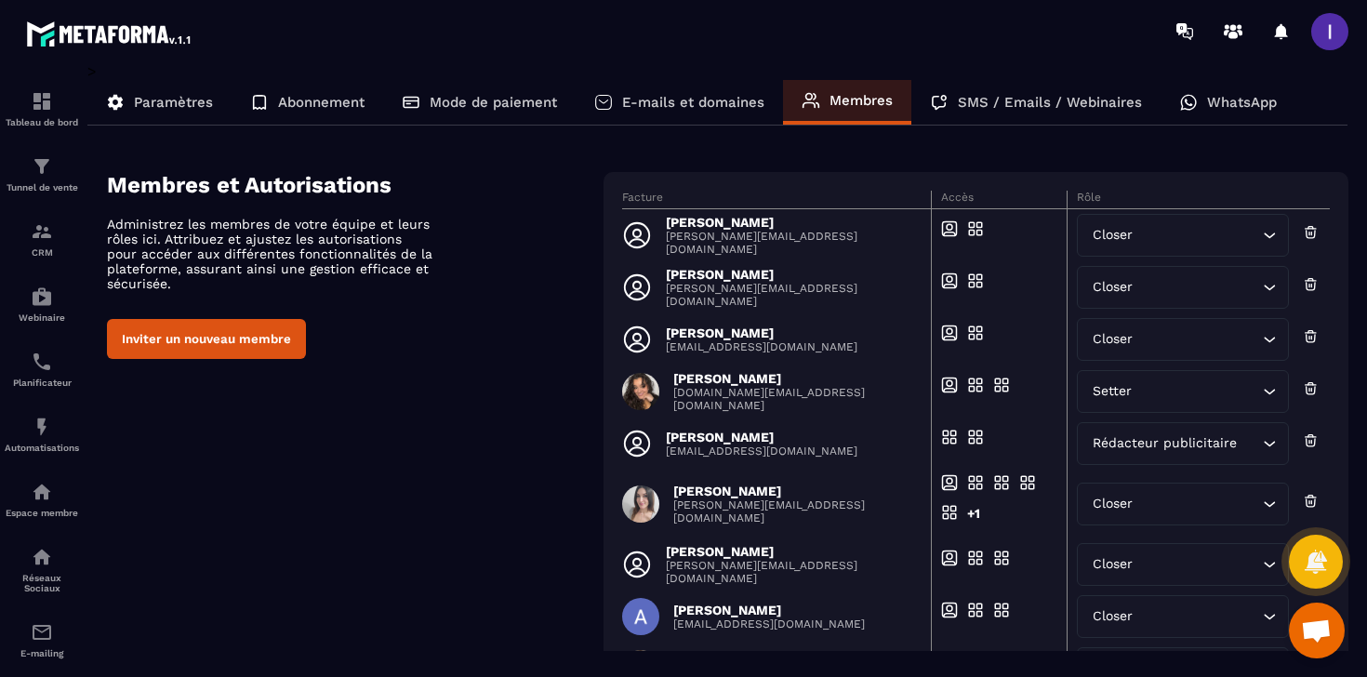
click at [1003, 99] on p "SMS / Emails / Webinaires" at bounding box center [1050, 102] width 184 height 17
